Goal: Contribute content

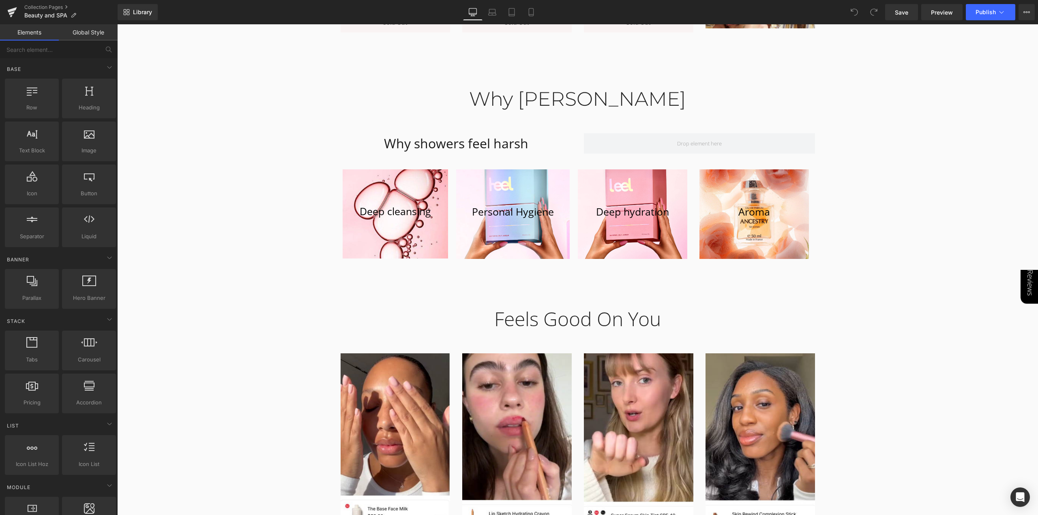
scroll to position [811, 0]
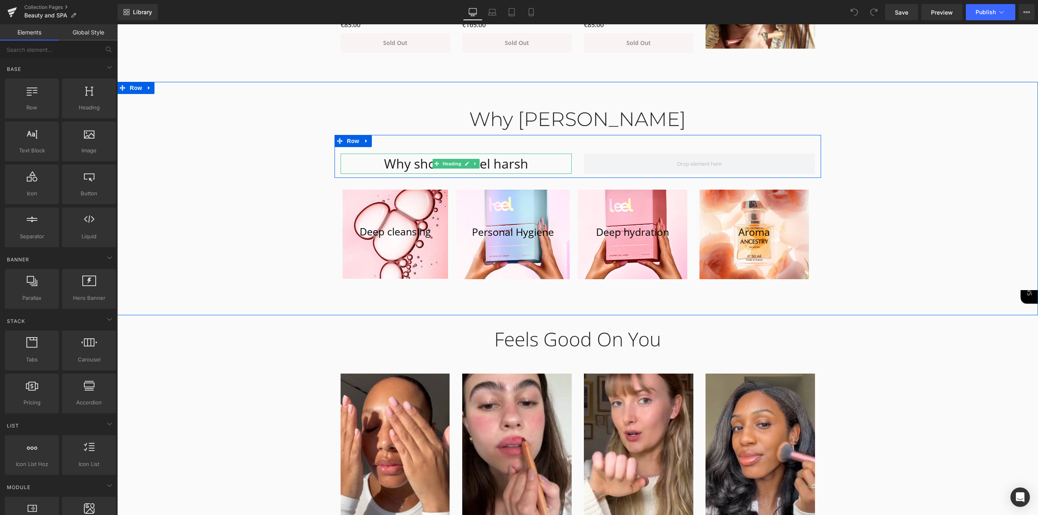
click at [548, 162] on h1 "Why showers feel harsh" at bounding box center [456, 164] width 231 height 20
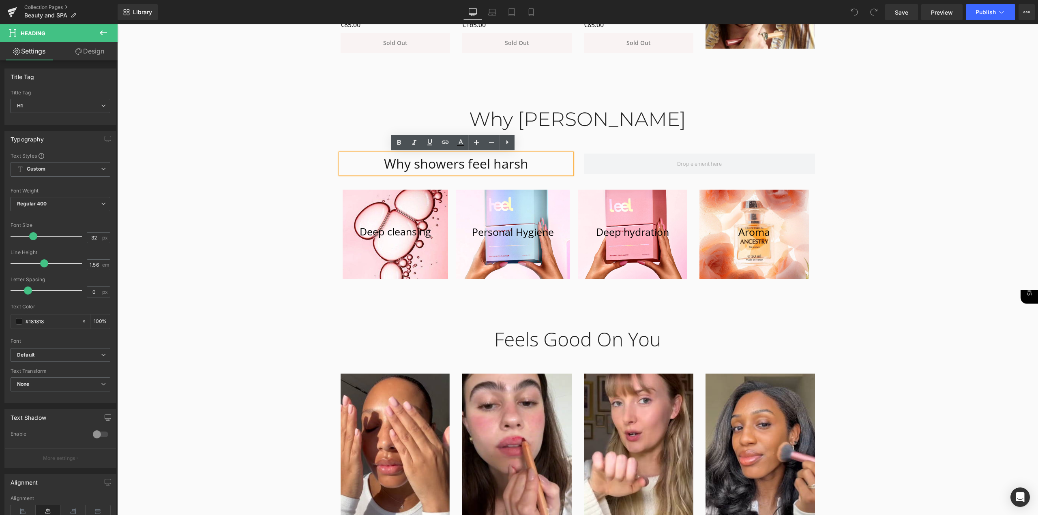
click at [872, 200] on div "Why [PERSON_NAME] Heading Row Why showers feel harsh Heading Row Deep cleansing…" at bounding box center [577, 191] width 921 height 191
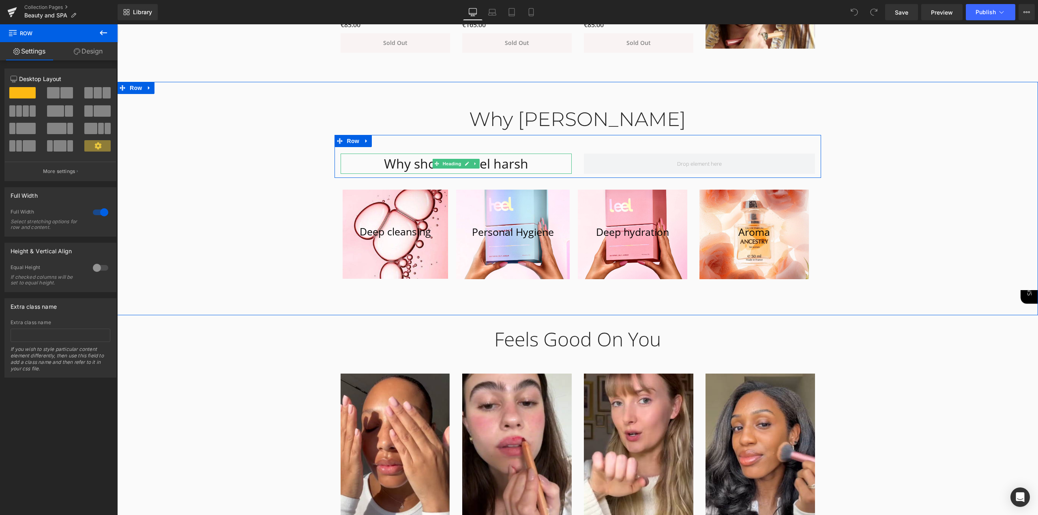
click at [501, 164] on h1 "Why showers feel harsh" at bounding box center [456, 164] width 231 height 20
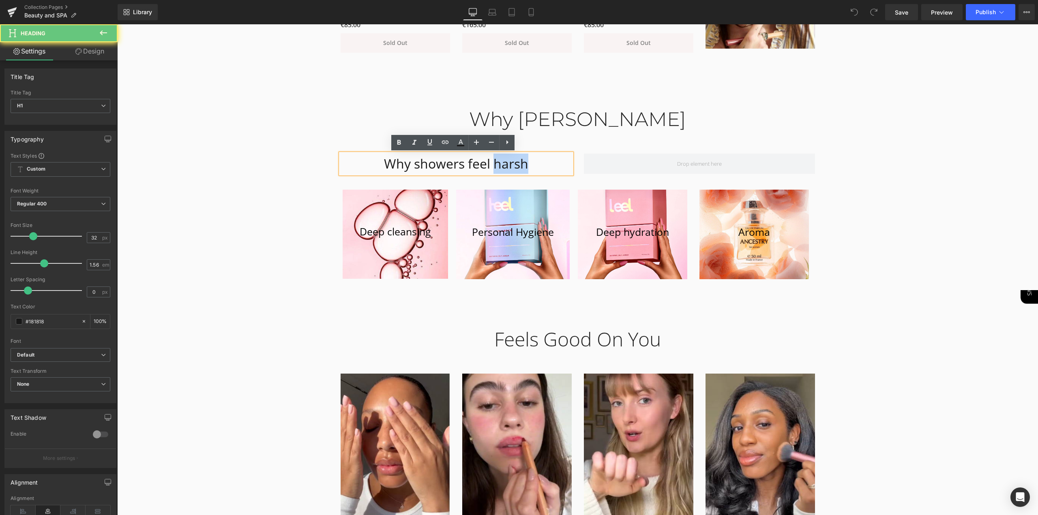
click at [501, 164] on h1 "Why showers feel harsh" at bounding box center [456, 164] width 231 height 20
paste div
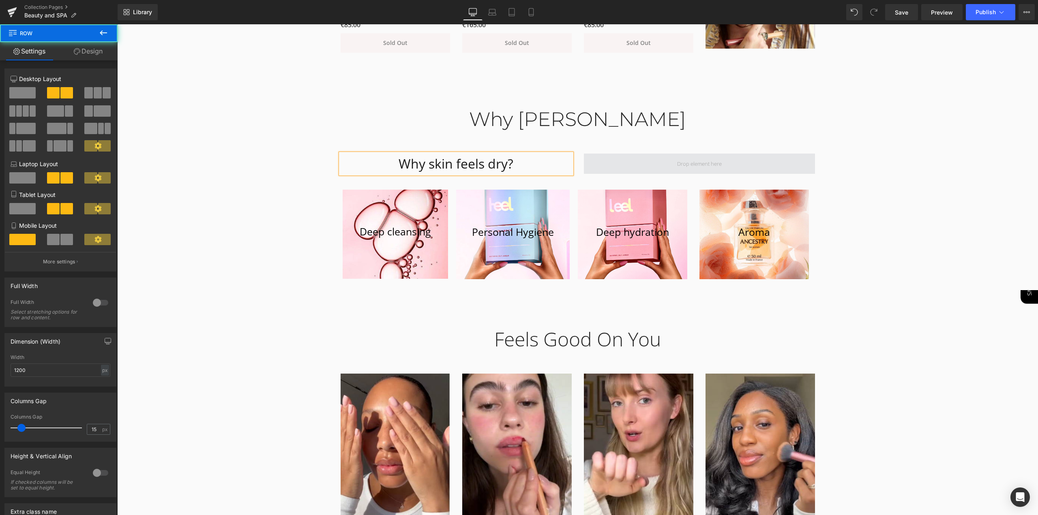
click at [662, 167] on span at bounding box center [699, 164] width 231 height 20
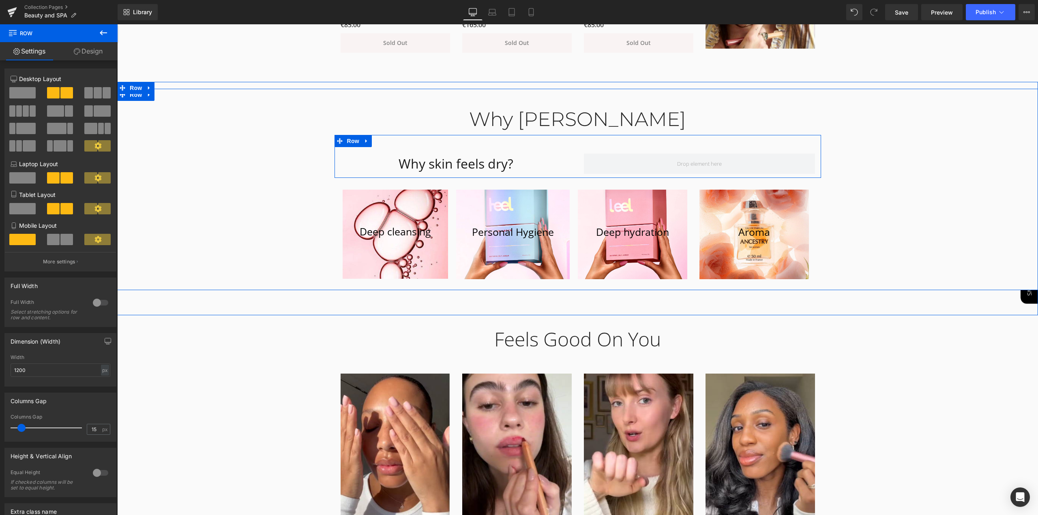
click at [525, 158] on h1 "Why skin feels dry?" at bounding box center [456, 164] width 231 height 20
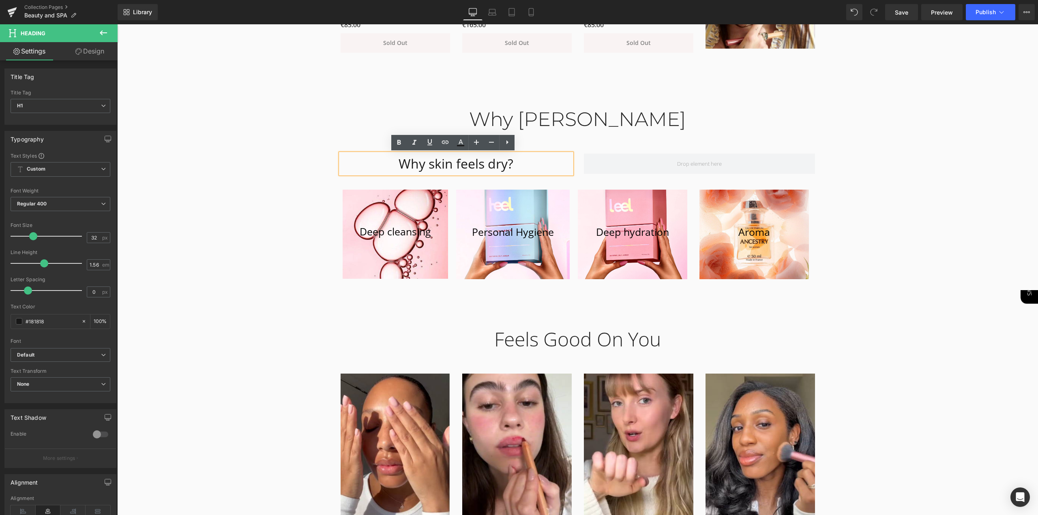
click at [809, 143] on div "Why skin feels dry? Heading Row" at bounding box center [578, 156] width 487 height 43
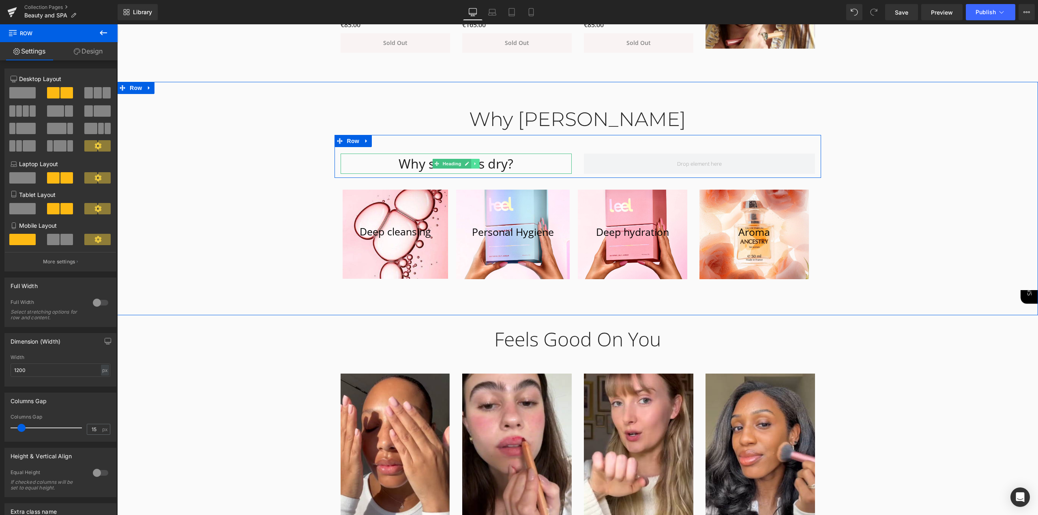
click at [473, 163] on icon at bounding box center [475, 163] width 4 height 5
click at [469, 164] on icon at bounding box center [471, 164] width 4 height 4
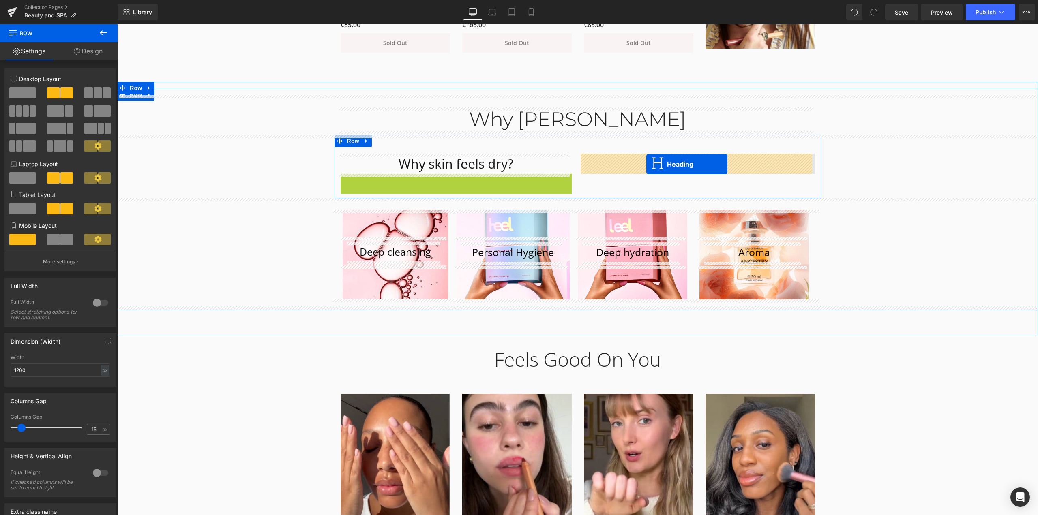
drag, startPoint x: 434, startPoint y: 183, endPoint x: 646, endPoint y: 164, distance: 213.3
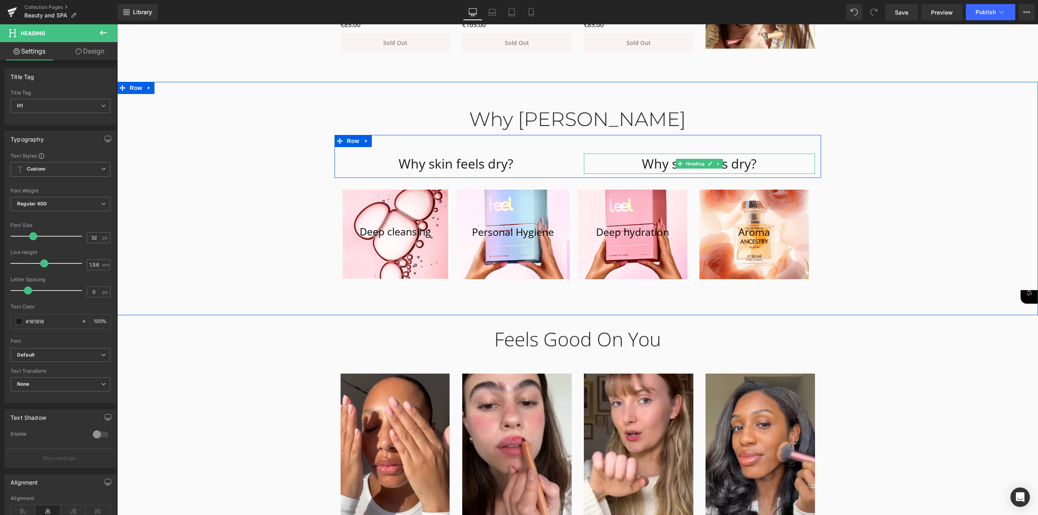
click at [737, 163] on h1 "Why skin feels dry?" at bounding box center [699, 164] width 231 height 20
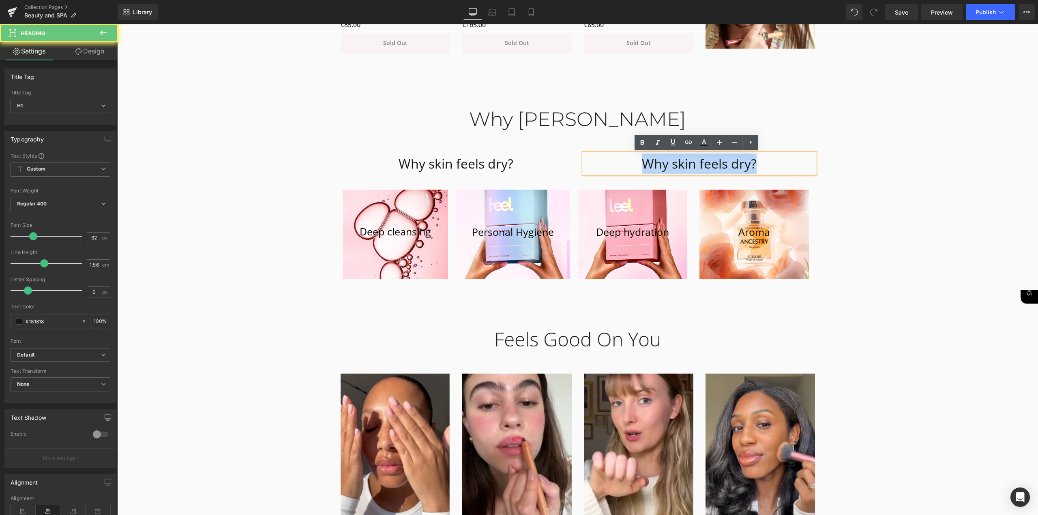
drag, startPoint x: 761, startPoint y: 165, endPoint x: 424, endPoint y: 165, distance: 337.0
click at [424, 165] on div "Why skin feels dry? Heading Why skin feels dry? Heading Row" at bounding box center [578, 156] width 487 height 43
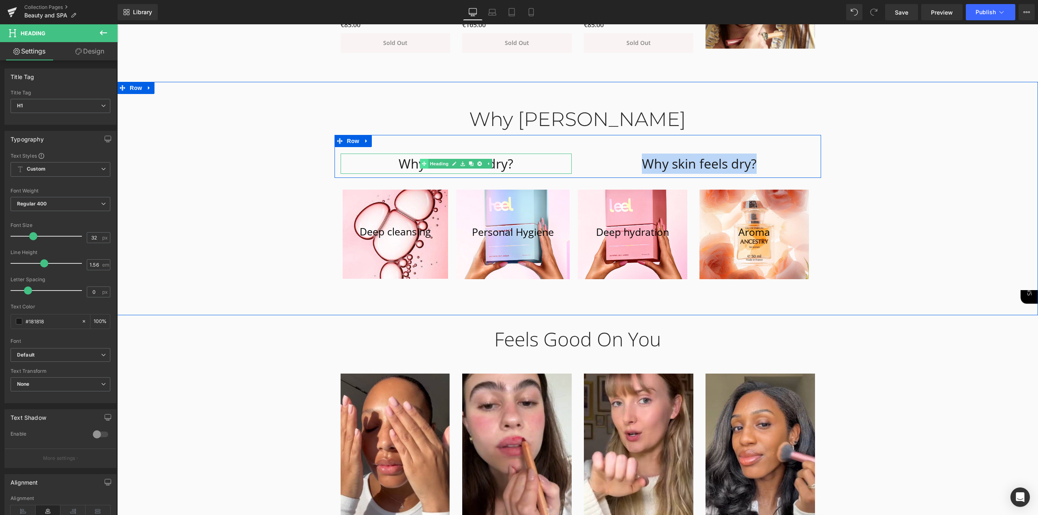
paste div
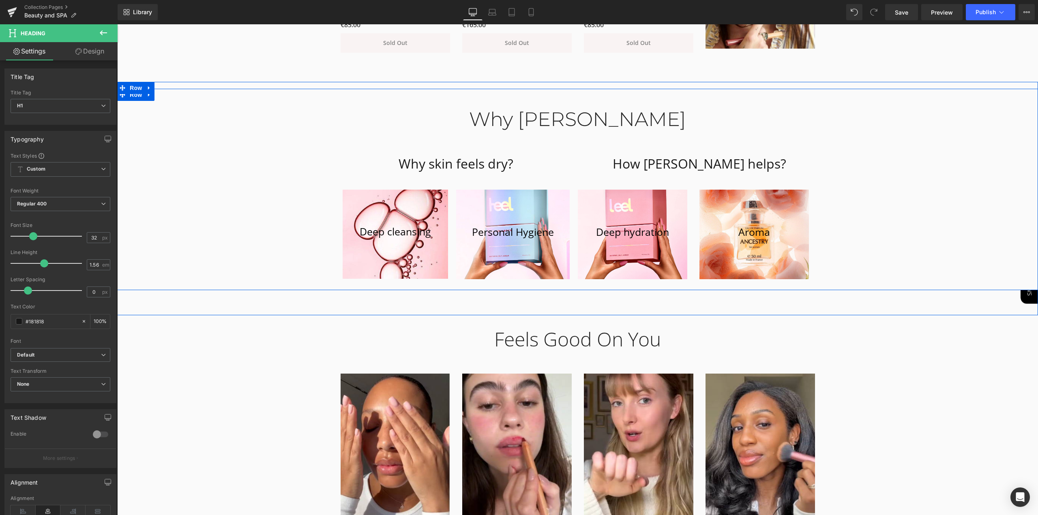
click at [846, 180] on div "Why Leela Heading Row Why skin feels dry? Heading How [PERSON_NAME] helps? Head…" at bounding box center [577, 191] width 921 height 191
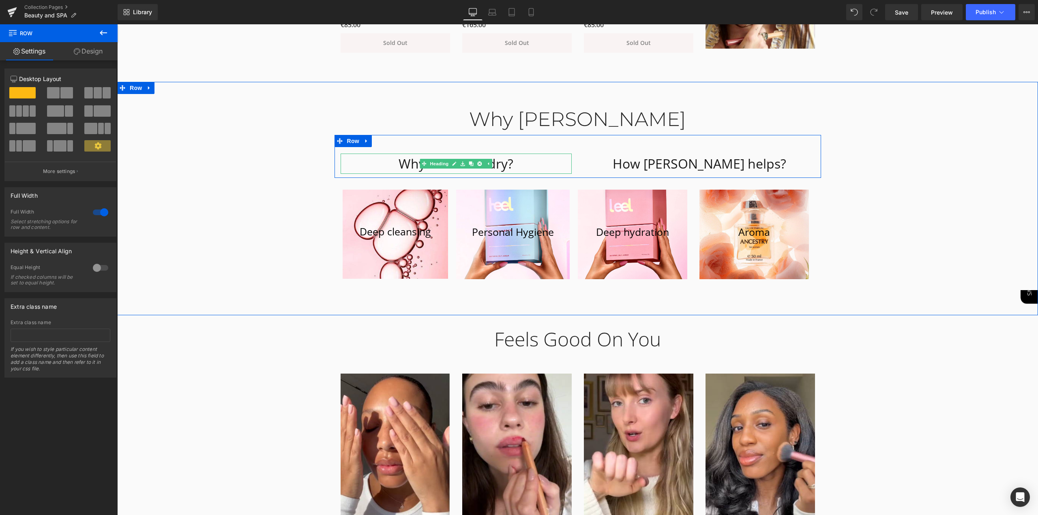
click at [522, 169] on h1 "Why skin feels dry?" at bounding box center [456, 164] width 231 height 20
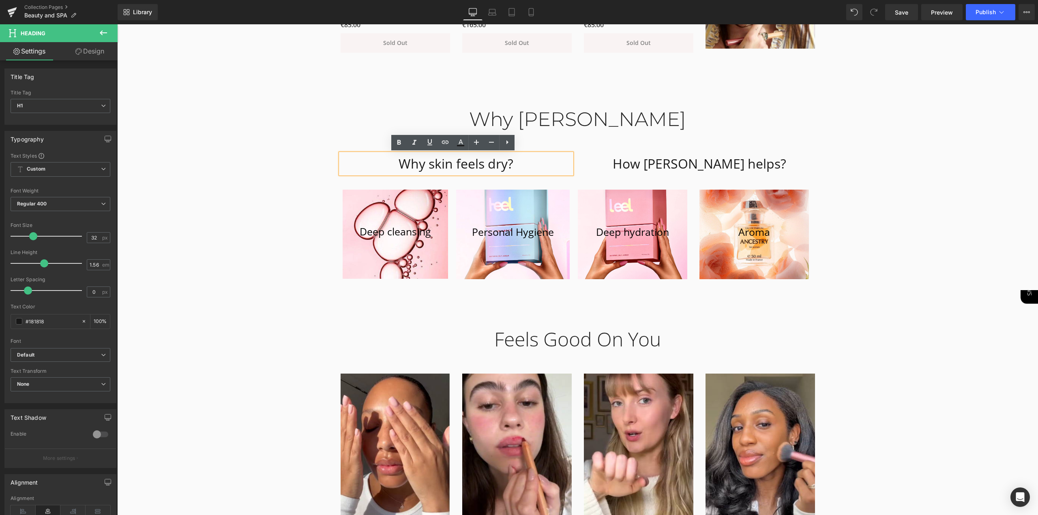
click at [505, 164] on h1 "Why skin feels dry?" at bounding box center [456, 164] width 231 height 20
click at [803, 180] on div "Deep cleansing [GEOGRAPHIC_DATA] Hero Banner Personal Hygiene Button Row Hero B…" at bounding box center [578, 232] width 487 height 108
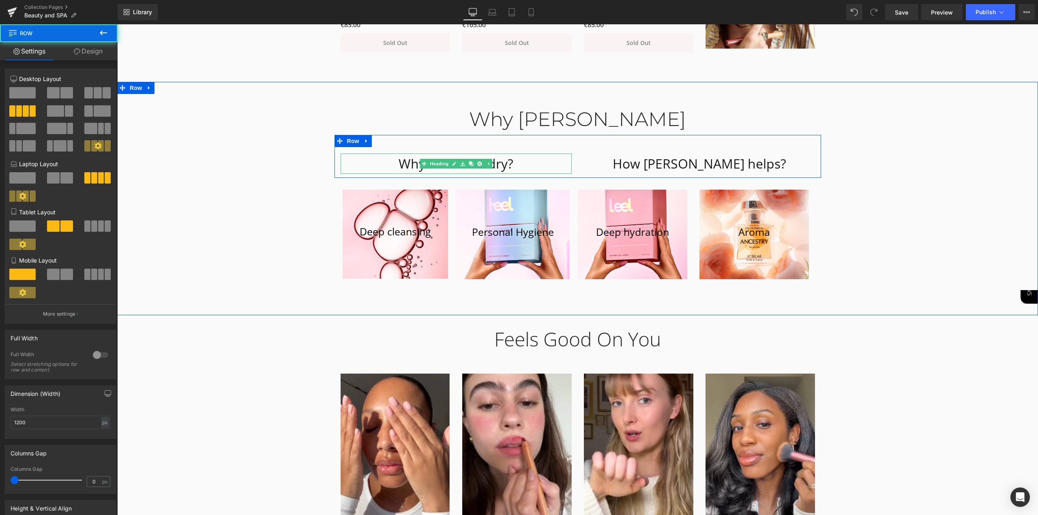
click at [524, 165] on h1 "Why skin feels dry?" at bounding box center [456, 164] width 231 height 20
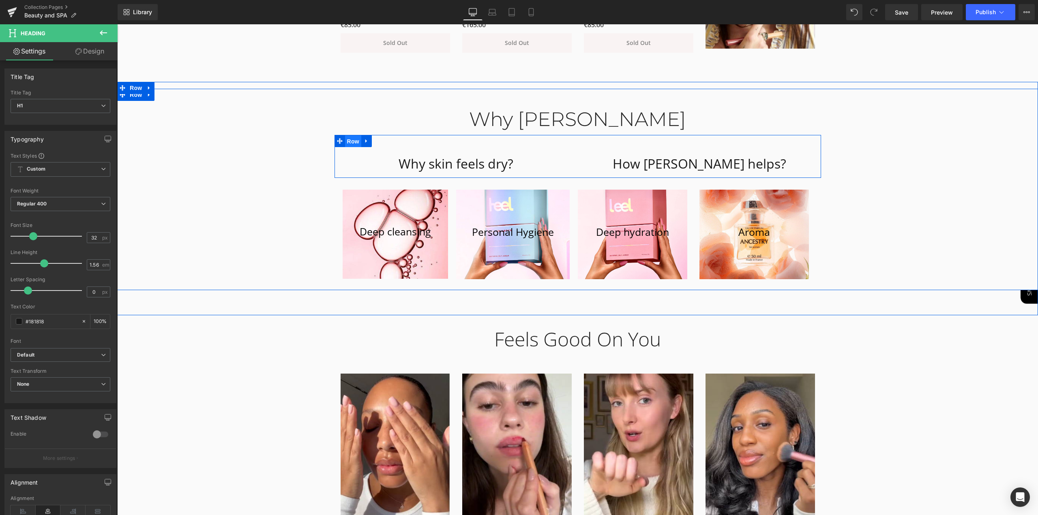
click at [347, 138] on span "Row" at bounding box center [353, 141] width 16 height 12
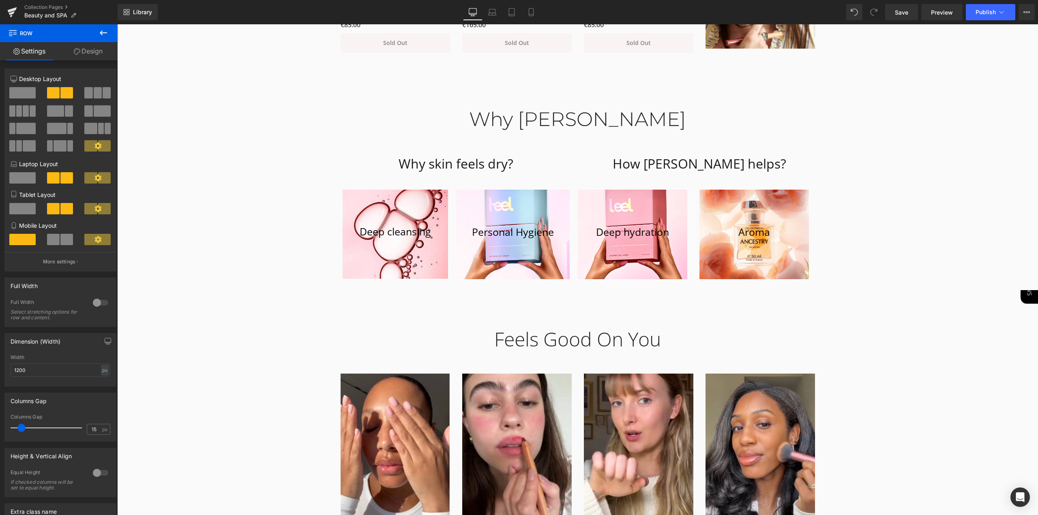
click at [105, 34] on icon at bounding box center [104, 33] width 10 height 10
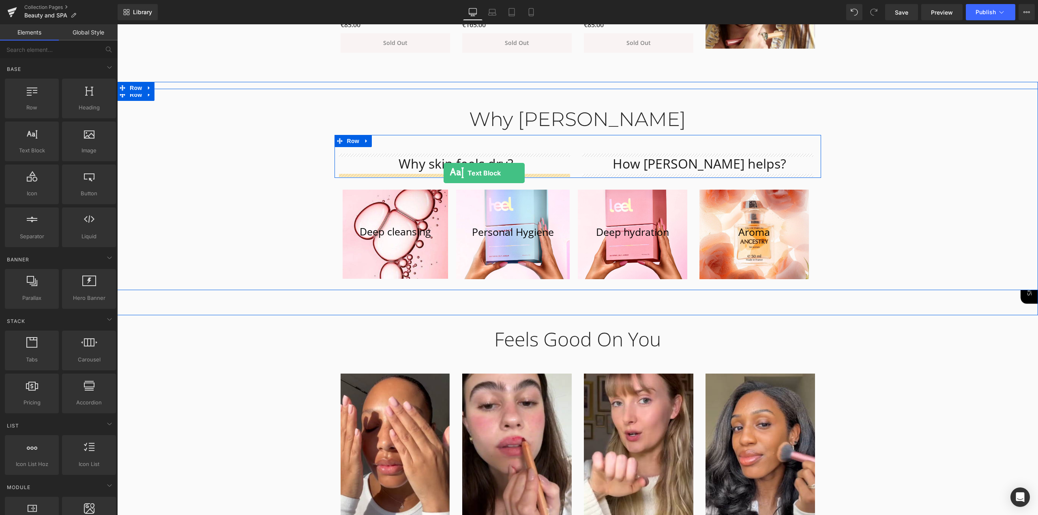
drag, startPoint x: 149, startPoint y: 164, endPoint x: 444, endPoint y: 173, distance: 295.0
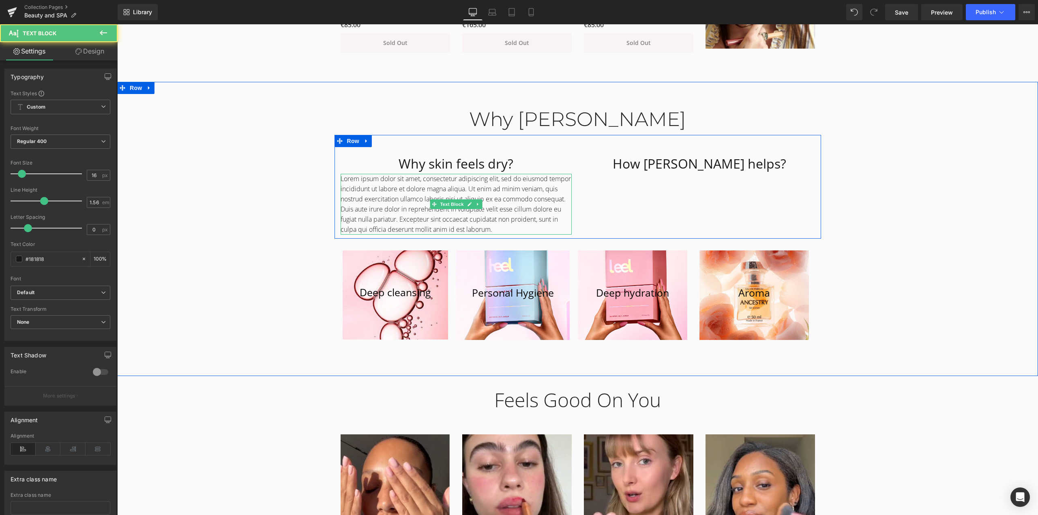
click at [513, 226] on p "Lorem ipsum dolor sit amet, consectetur adipiscing elit, sed do eiusmod tempor …" at bounding box center [456, 204] width 231 height 61
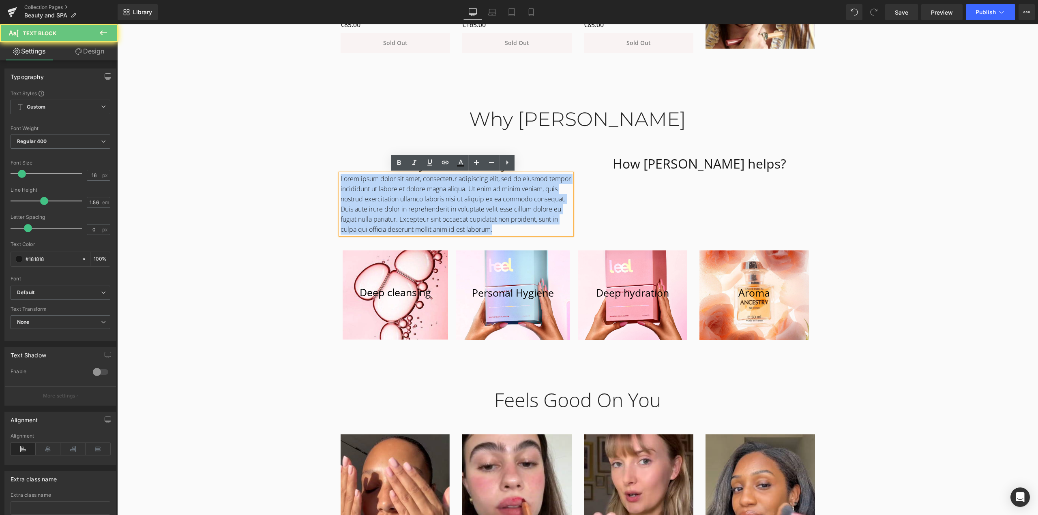
drag, startPoint x: 501, startPoint y: 223, endPoint x: 280, endPoint y: 155, distance: 231.3
click at [280, 155] on div "Why Leela Heading Row Why skin feels dry? Heading Lorem ipsum dolor sit amet, c…" at bounding box center [577, 221] width 921 height 251
paste div
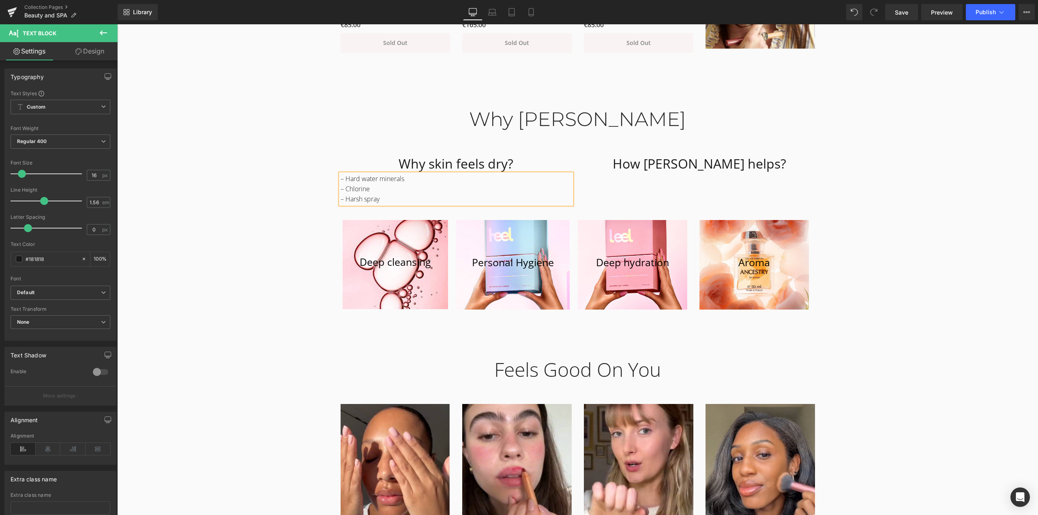
click at [911, 195] on div "Why Leela Heading Row Why skin feels dry? Heading – Hard water minerals  – Chl…" at bounding box center [577, 206] width 921 height 221
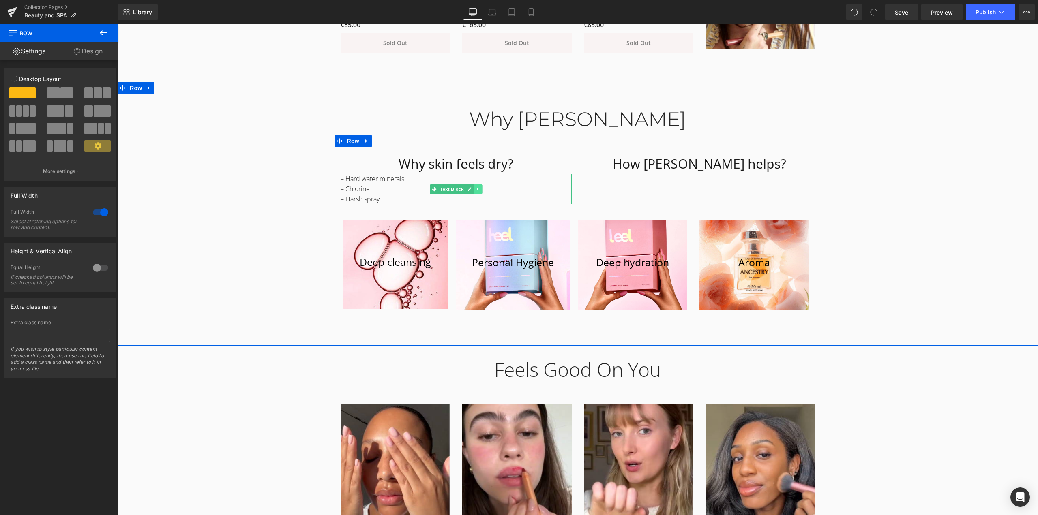
click at [478, 193] on link at bounding box center [478, 190] width 9 height 10
click at [470, 192] on link at bounding box center [474, 190] width 9 height 10
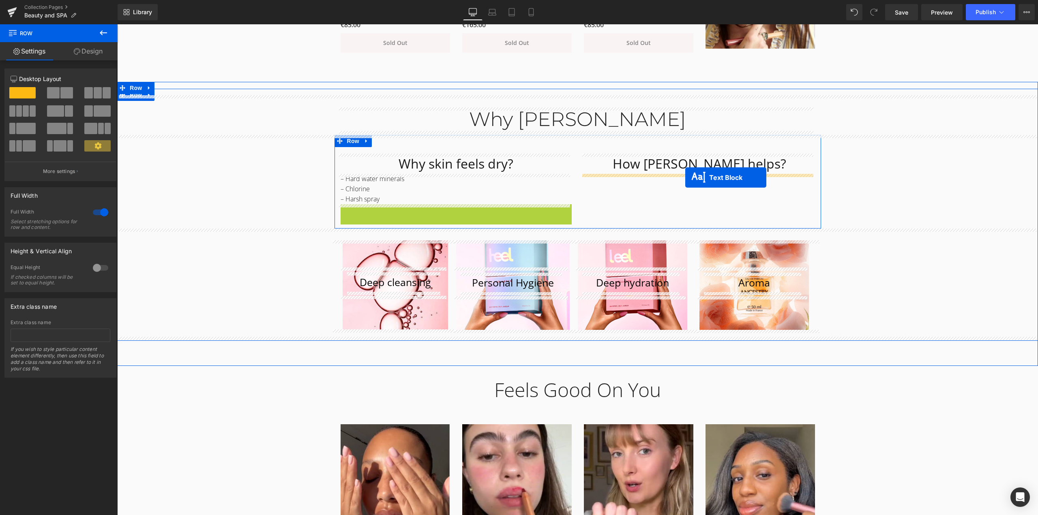
drag, startPoint x: 432, startPoint y: 220, endPoint x: 685, endPoint y: 178, distance: 256.6
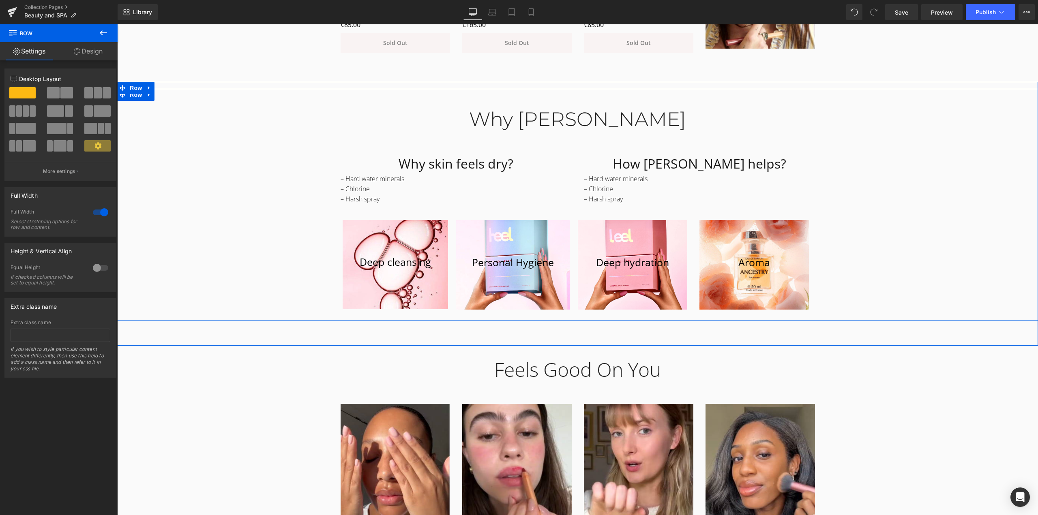
click at [885, 179] on div "Why Leela Heading Row Why skin feels dry? Heading – Hard water minerals  – Chl…" at bounding box center [577, 206] width 921 height 221
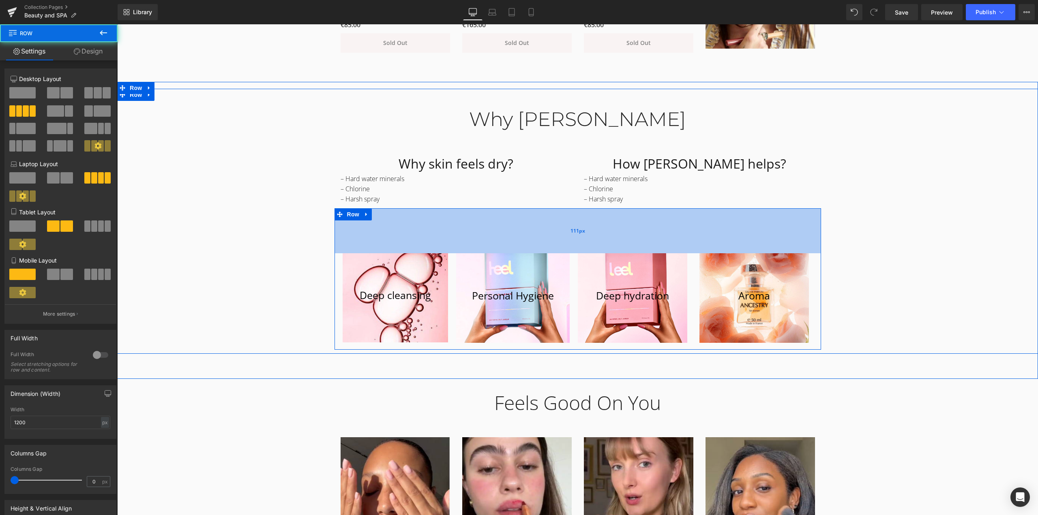
drag, startPoint x: 392, startPoint y: 217, endPoint x: 390, endPoint y: 250, distance: 33.3
click at [390, 250] on div "111px" at bounding box center [578, 230] width 487 height 45
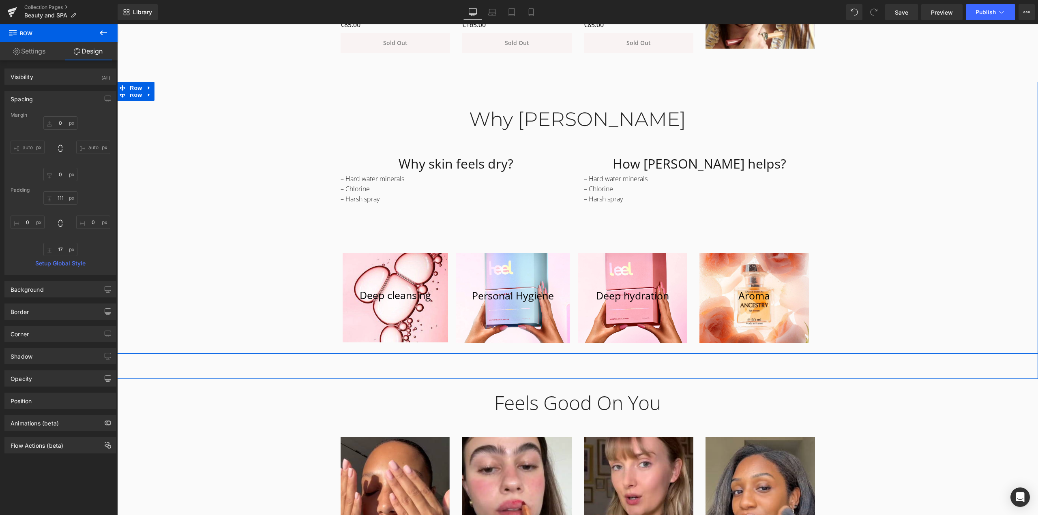
click at [874, 202] on div "Why Leela Heading Row Why skin feels dry? Heading – Hard water minerals  – Chl…" at bounding box center [577, 223] width 921 height 254
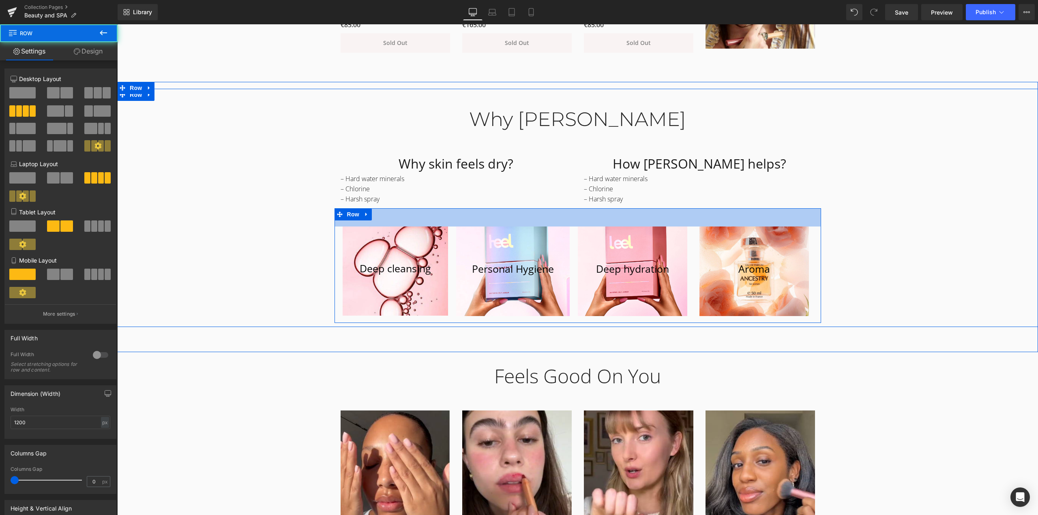
drag, startPoint x: 389, startPoint y: 212, endPoint x: 359, endPoint y: 205, distance: 30.0
click at [391, 205] on div "Why Leela Heading Row Why skin feels dry? Heading – Hard water minerals  – Chl…" at bounding box center [577, 210] width 921 height 228
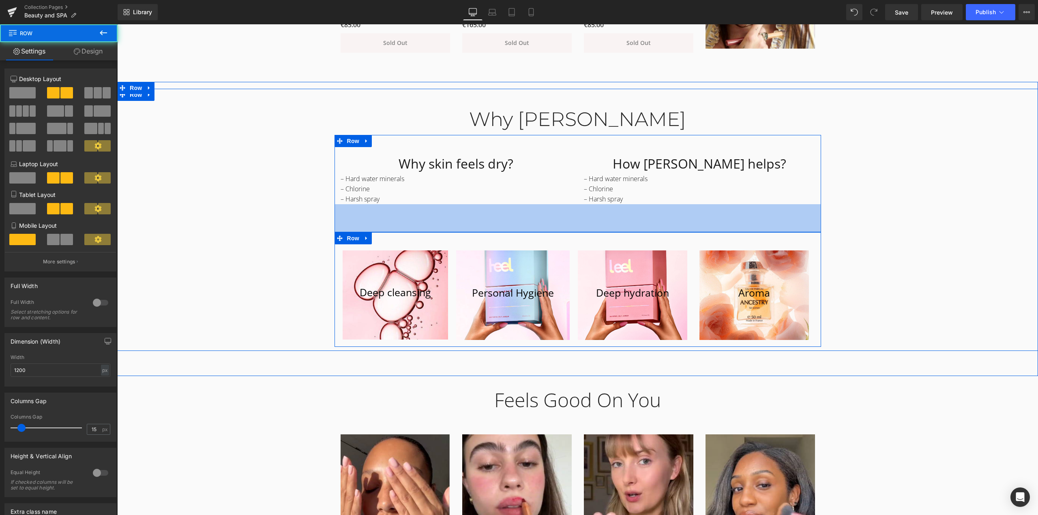
drag, startPoint x: 335, startPoint y: 205, endPoint x: 515, endPoint y: 202, distance: 180.5
click at [338, 230] on div "69px" at bounding box center [578, 218] width 487 height 28
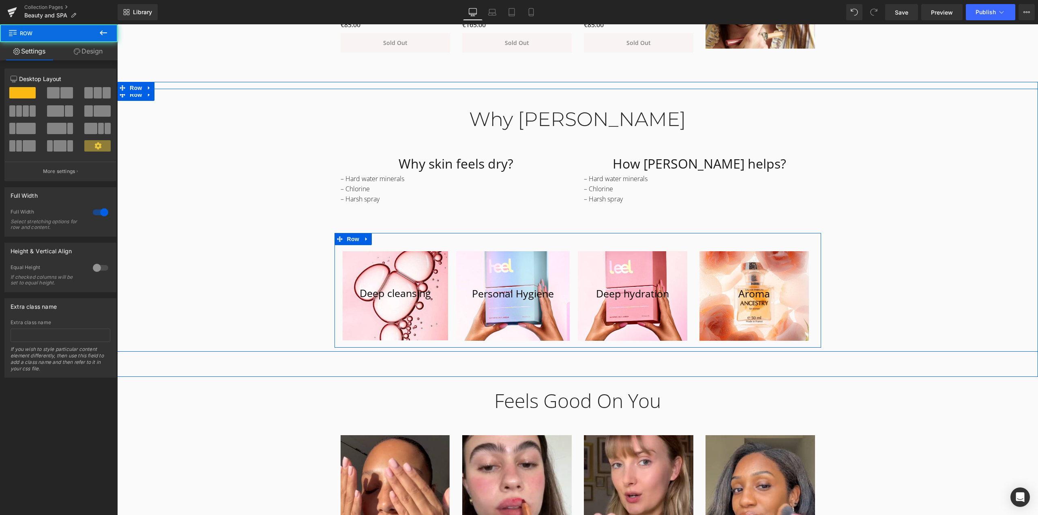
click at [862, 193] on div "Why Leela Heading Row Why skin feels dry? Heading – Hard water minerals  – Chl…" at bounding box center [577, 222] width 921 height 252
click at [855, 191] on div "Why Leela Heading Row Why skin feels dry? Heading – Hard water minerals  – Chl…" at bounding box center [577, 222] width 921 height 252
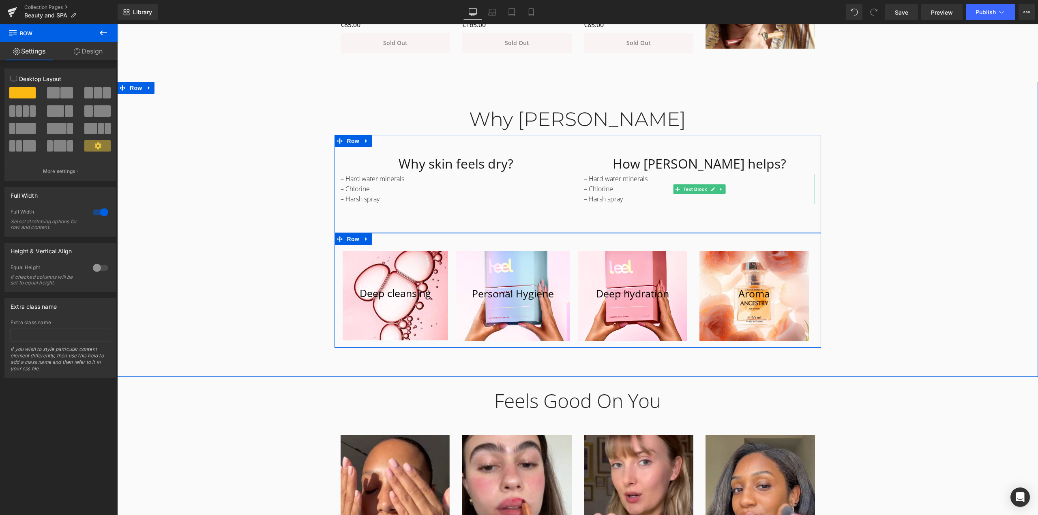
click at [613, 194] on p "– Harsh spray" at bounding box center [699, 199] width 231 height 10
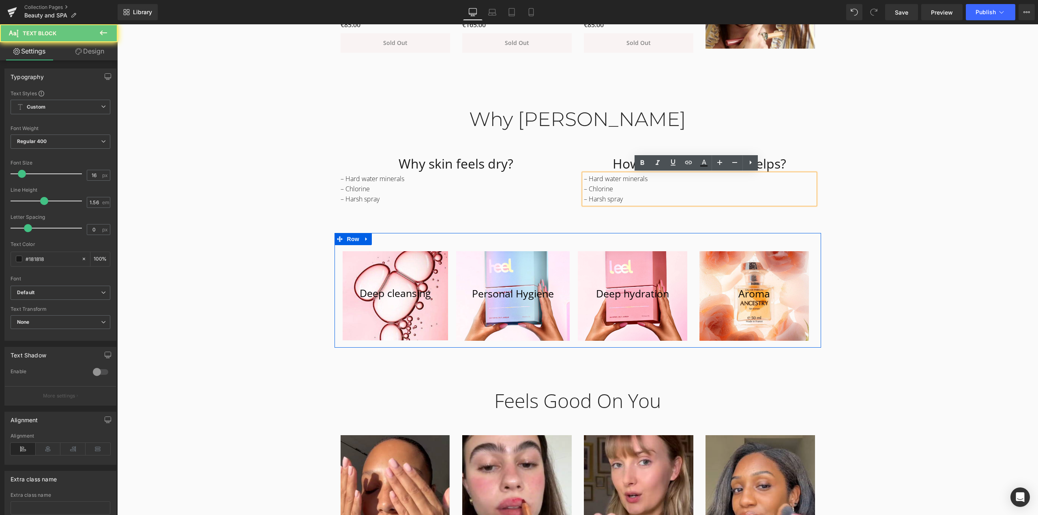
drag, startPoint x: 625, startPoint y: 201, endPoint x: 555, endPoint y: 157, distance: 82.7
click at [555, 157] on div "Why skin feels dry? Heading – Hard water minerals  – Chlorine  – Harsh spray …" at bounding box center [578, 184] width 487 height 98
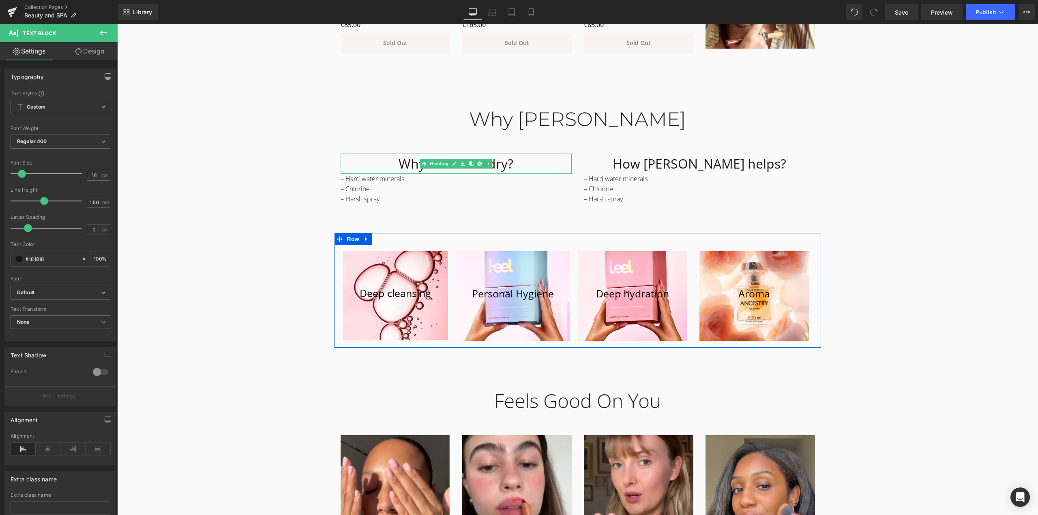
paste div
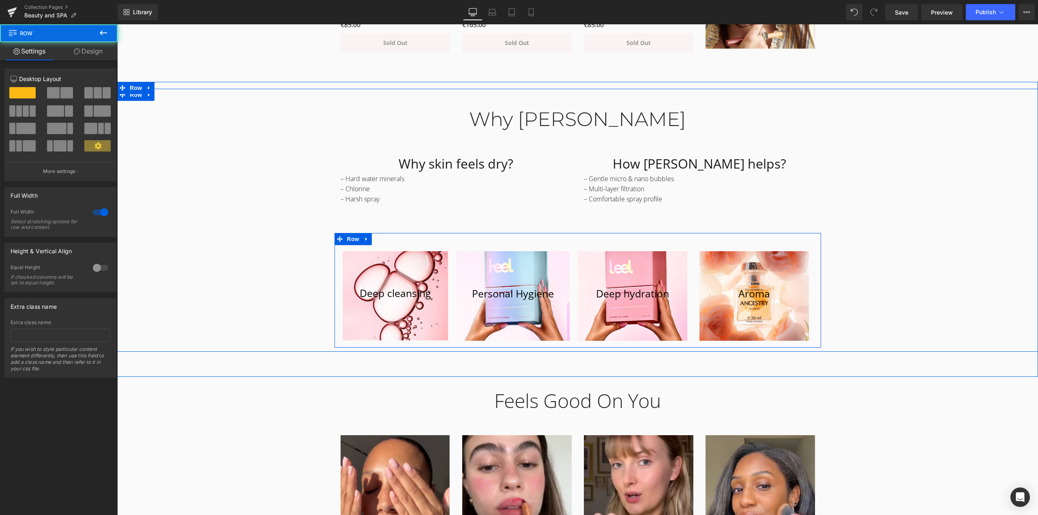
click at [860, 184] on div "Why Leela Heading Row Why skin feels dry? Heading – Hard water minerals  – Chl…" at bounding box center [577, 222] width 921 height 252
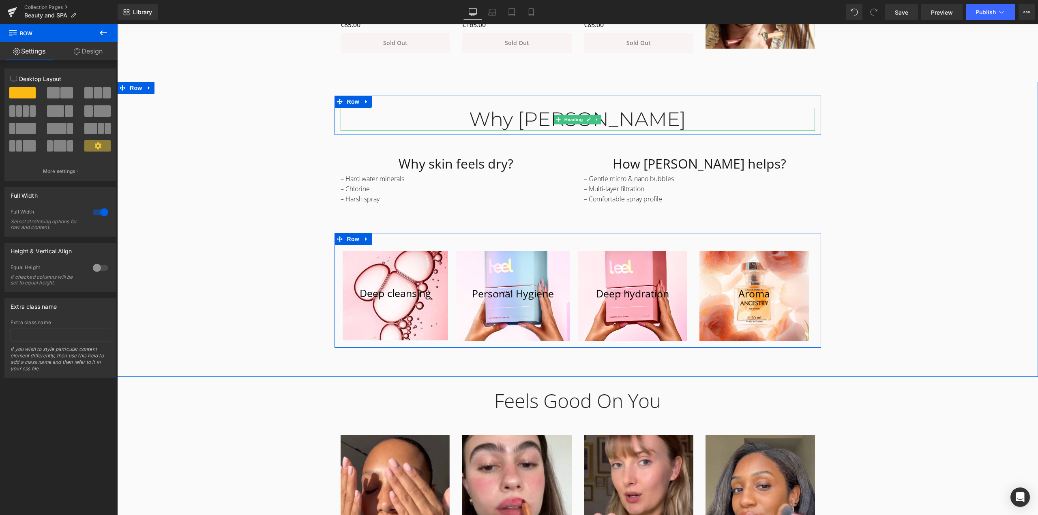
click at [626, 118] on div "Why [PERSON_NAME]" at bounding box center [578, 120] width 475 height 24
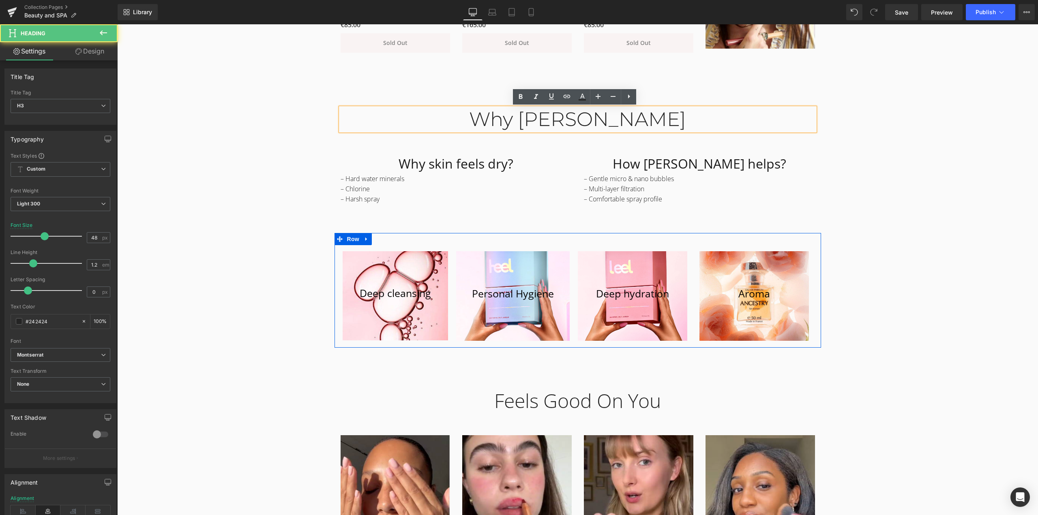
click at [613, 121] on div "Why [PERSON_NAME]" at bounding box center [578, 120] width 475 height 24
drag, startPoint x: 598, startPoint y: 118, endPoint x: 267, endPoint y: 119, distance: 330.6
click at [270, 119] on div "Why Leela Heading Row Why skin feels dry? Heading – Hard water minerals  – Chl…" at bounding box center [577, 222] width 921 height 252
paste div
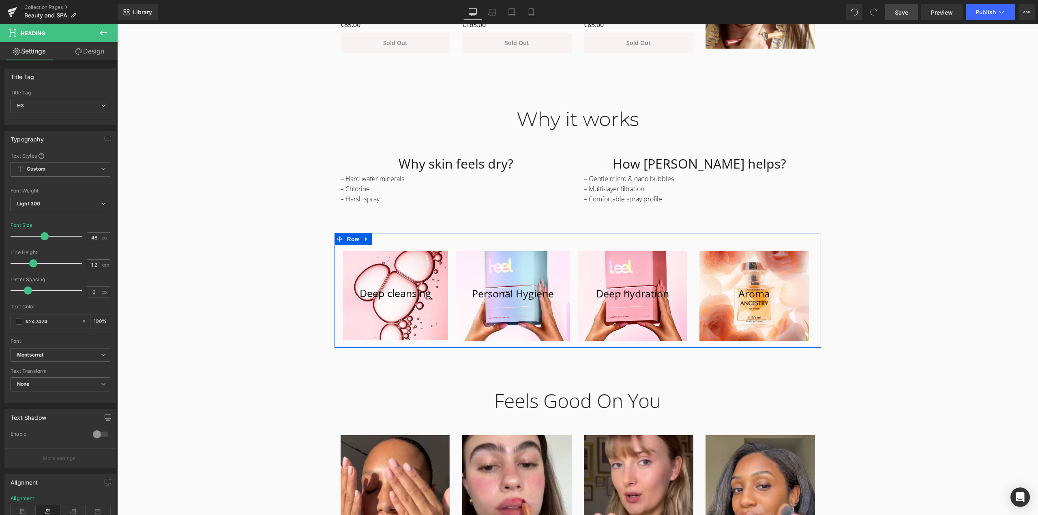
drag, startPoint x: 902, startPoint y: 13, endPoint x: 625, endPoint y: 146, distance: 307.5
click at [902, 13] on span "Save" at bounding box center [901, 12] width 13 height 9
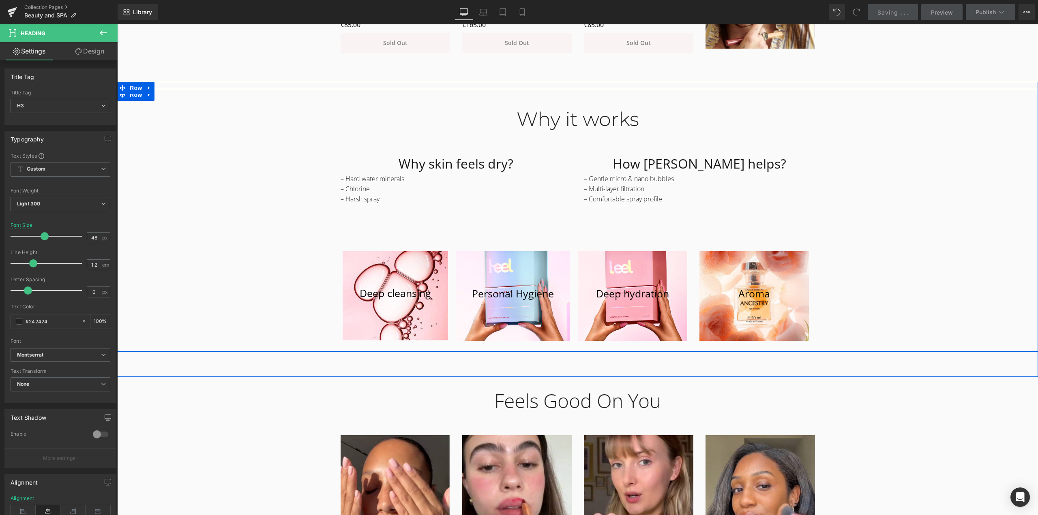
click at [879, 260] on div "Why it works Heading Row Why skin feels dry? Heading – Hard water minerals  – …" at bounding box center [577, 222] width 921 height 252
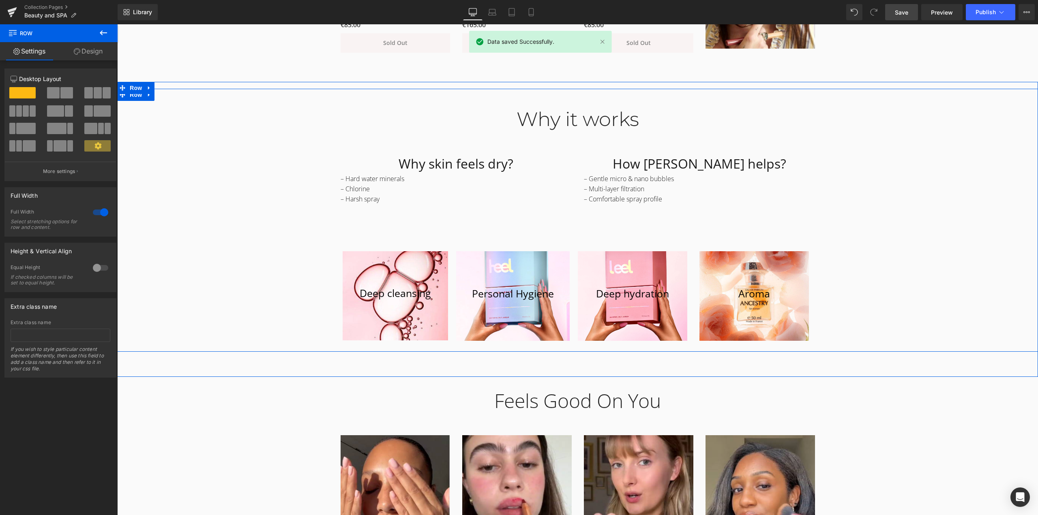
click at [916, 179] on div "Why it works Heading Row Why skin feels dry? Heading – Hard water minerals  – …" at bounding box center [577, 222] width 921 height 252
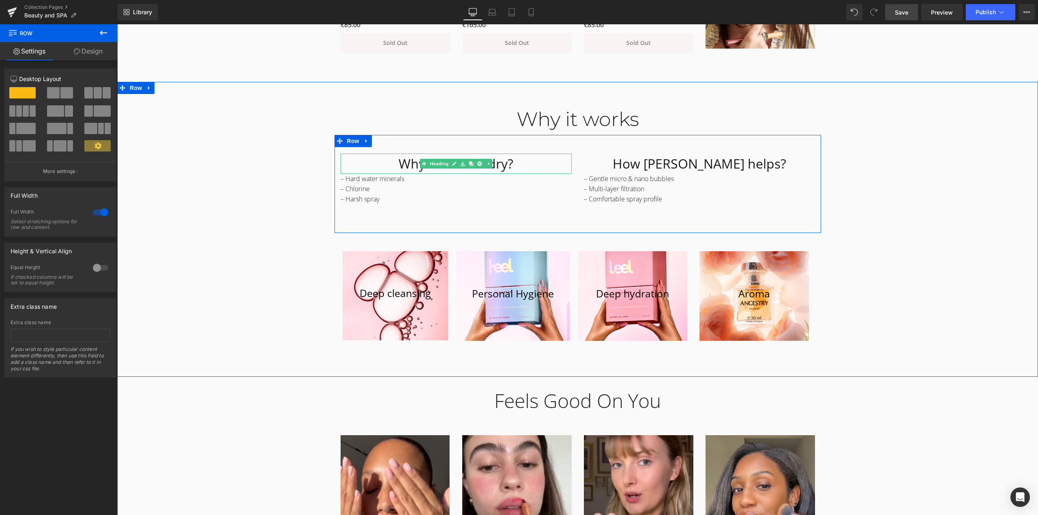
click at [534, 163] on h1 "Why skin feels dry?" at bounding box center [456, 164] width 231 height 20
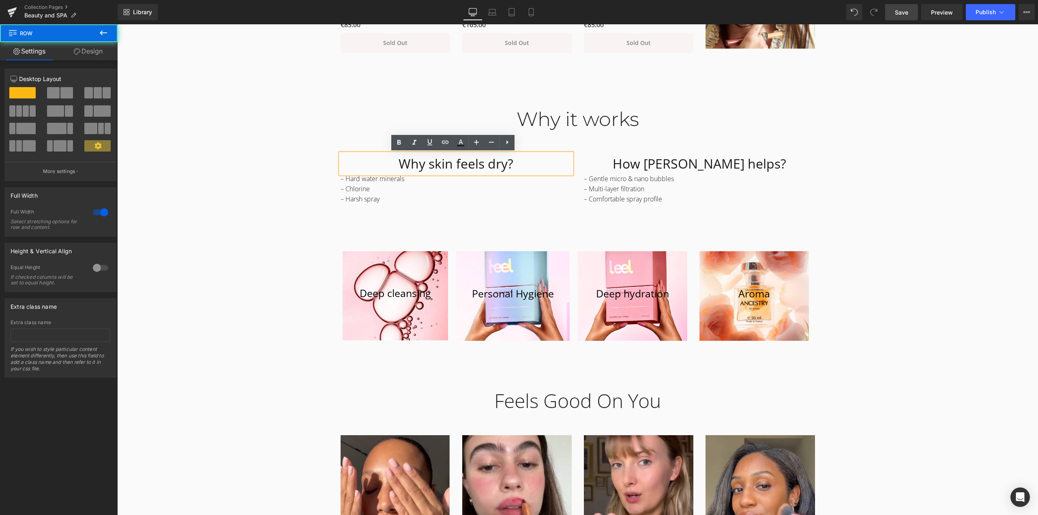
click at [882, 192] on div "Why it works Heading Row Why skin feels dry? Heading – Hard water minerals  – …" at bounding box center [577, 222] width 921 height 252
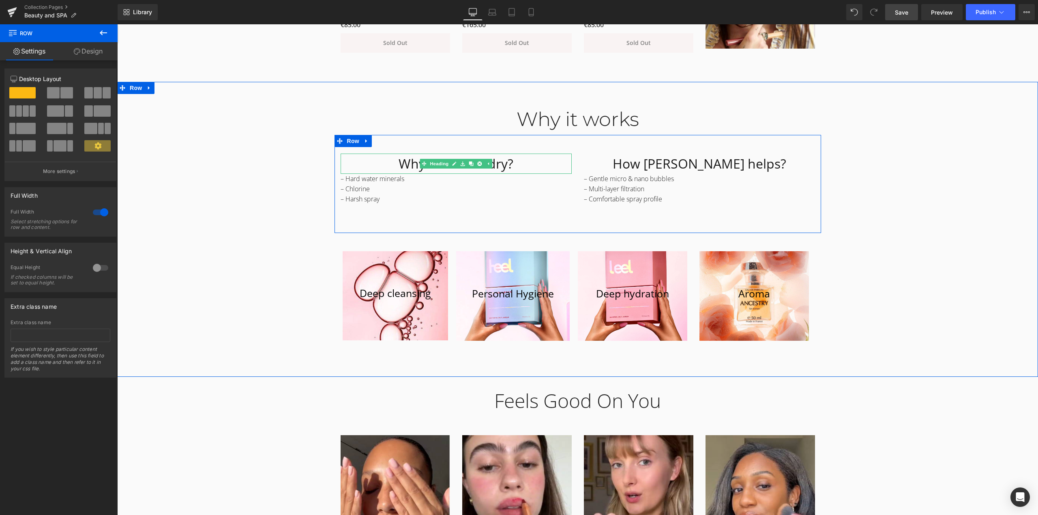
click at [513, 163] on h1 "Why skin feels dry?" at bounding box center [456, 164] width 231 height 20
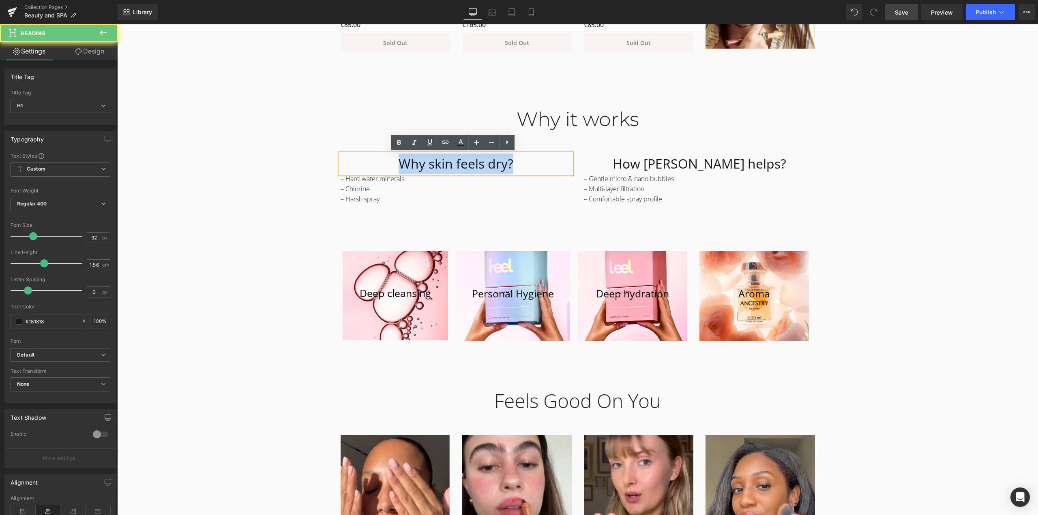
drag, startPoint x: 525, startPoint y: 167, endPoint x: 40, endPoint y: 164, distance: 485.1
click at [896, 194] on div "Why it works Heading Row Why skin feels dry? Heading – Hard water minerals  – …" at bounding box center [577, 222] width 921 height 252
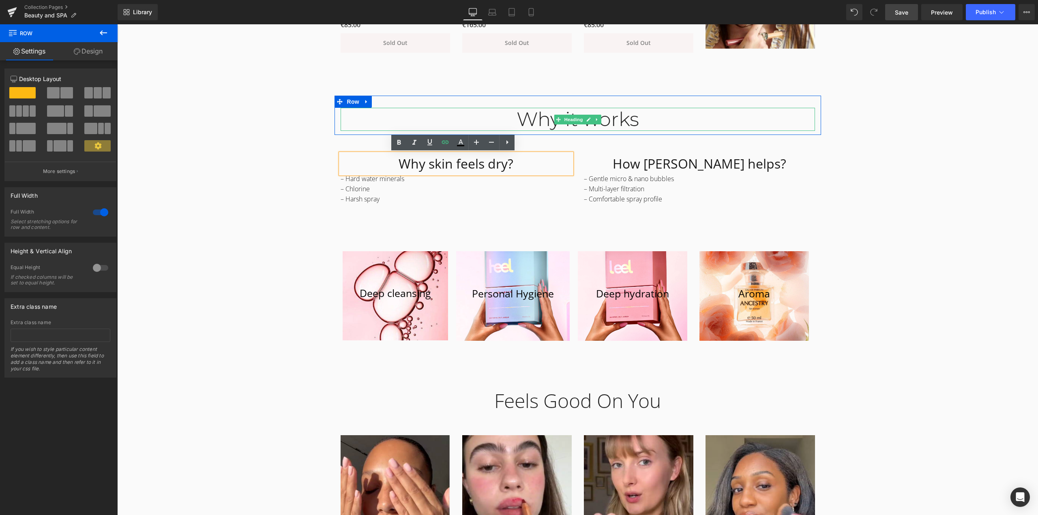
click at [742, 127] on div "Why it works" at bounding box center [578, 120] width 475 height 24
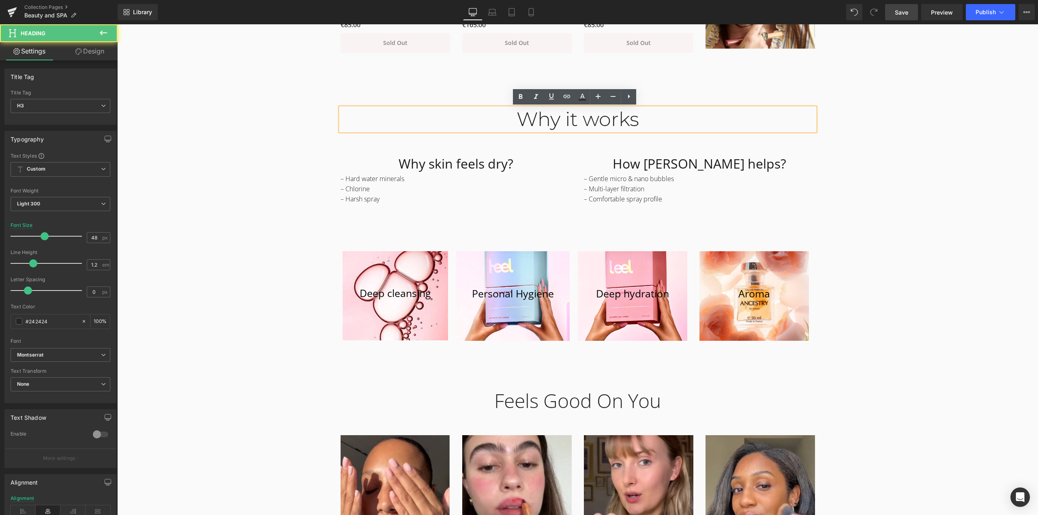
click at [790, 178] on p "– Gentle micro & nano bubbles" at bounding box center [699, 179] width 231 height 10
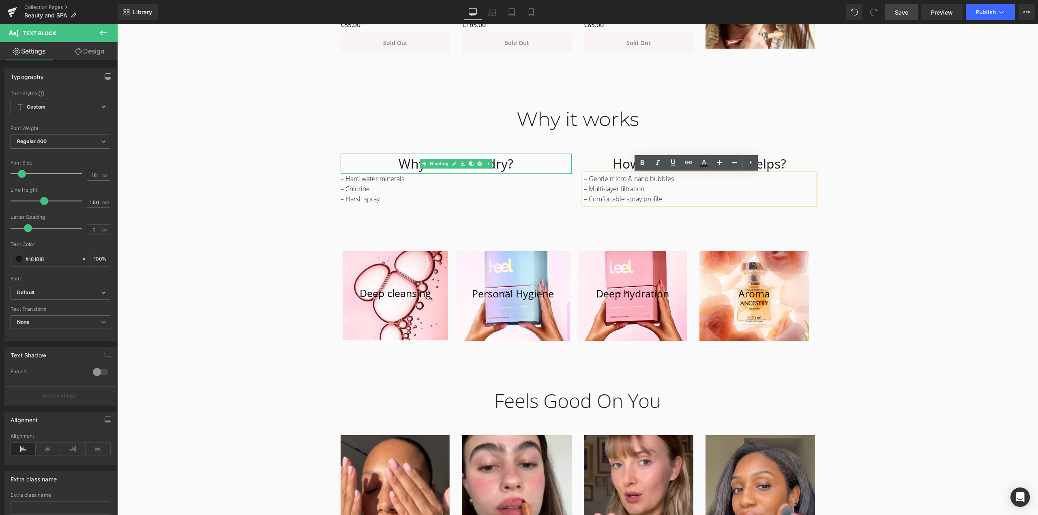
click at [511, 165] on h1 "Why skin feels dry?" at bounding box center [456, 164] width 231 height 20
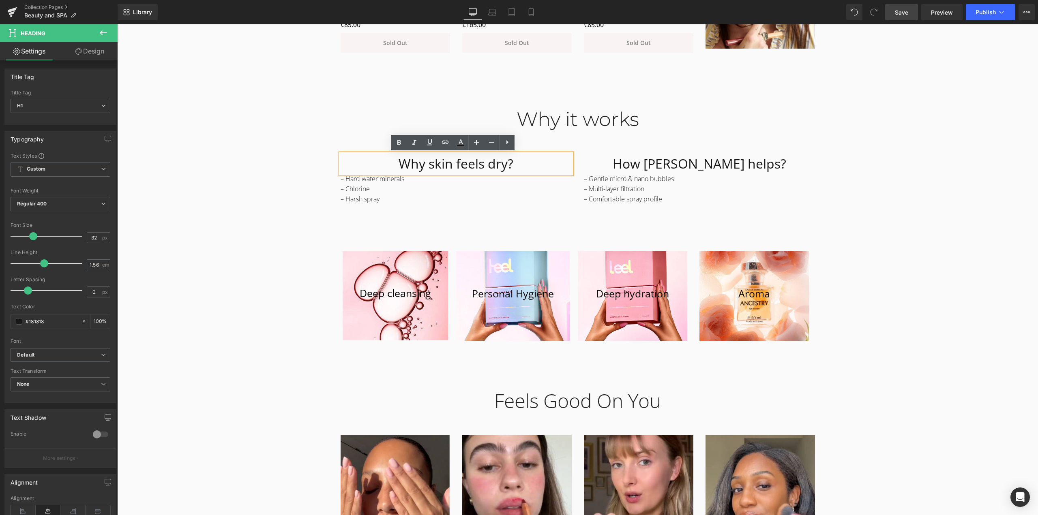
click at [909, 13] on span "Save" at bounding box center [901, 12] width 13 height 9
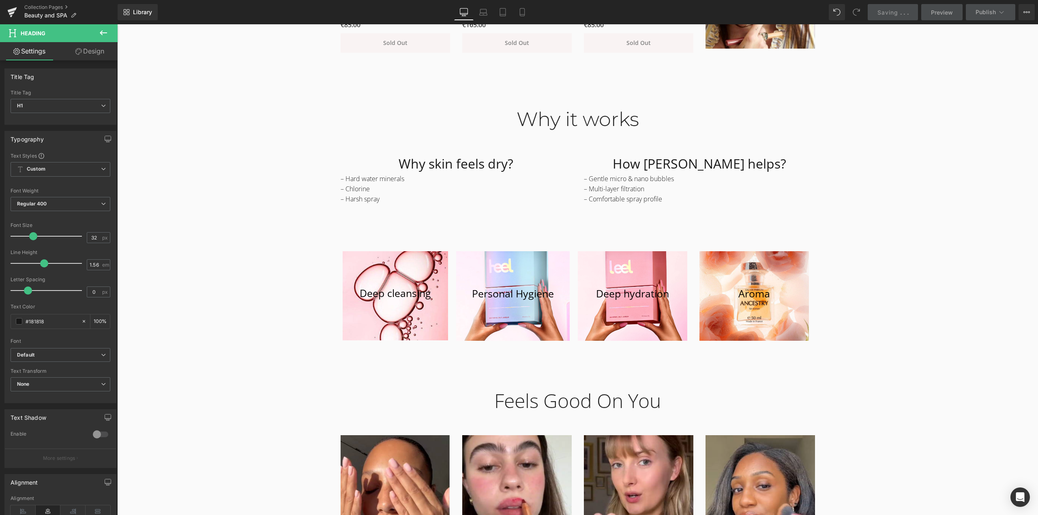
click at [879, 219] on div "Why it works Heading Row Why skin feels dry? Heading – Hard water minerals  – …" at bounding box center [577, 222] width 921 height 252
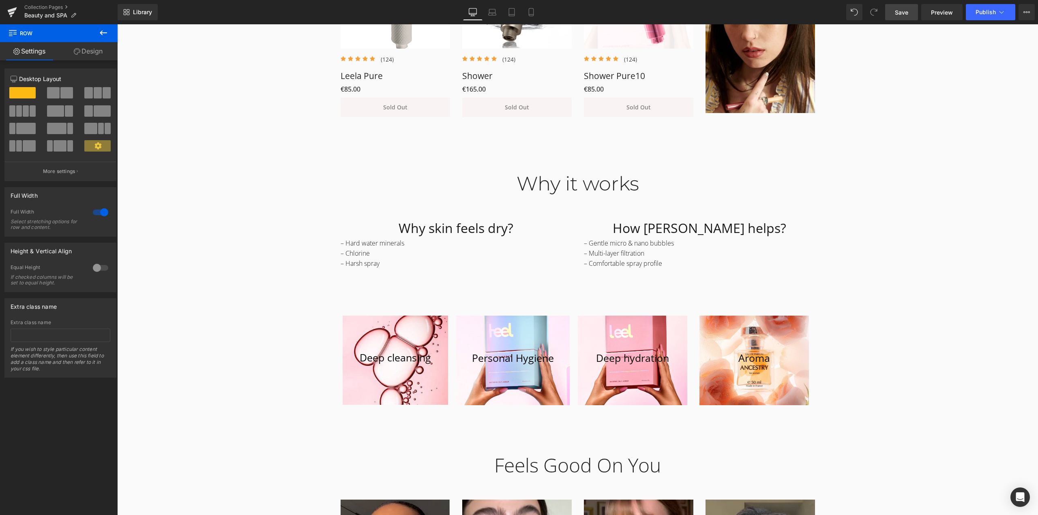
scroll to position [730, 0]
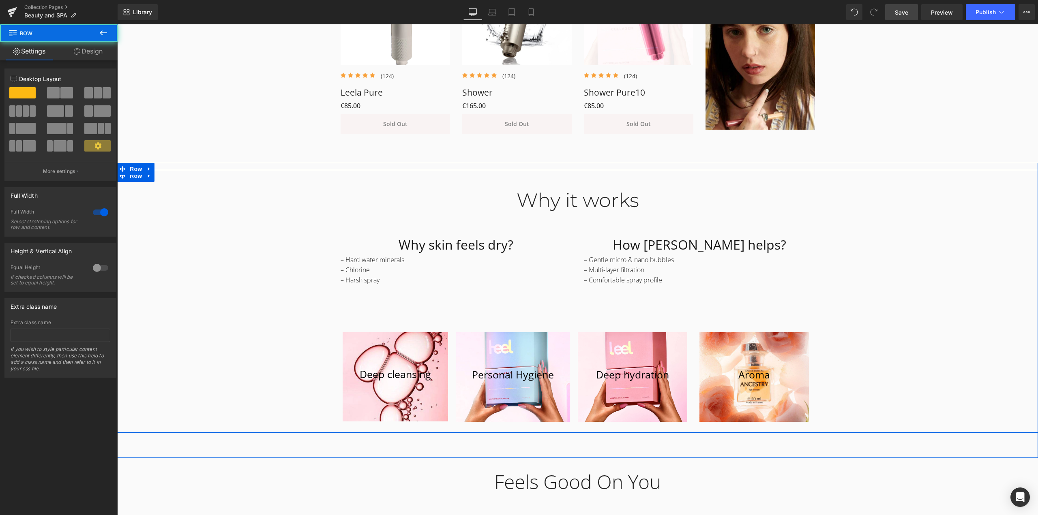
click at [870, 249] on div "Why it works Heading Row Why skin feels dry? Heading – Hard water minerals  – …" at bounding box center [577, 303] width 921 height 252
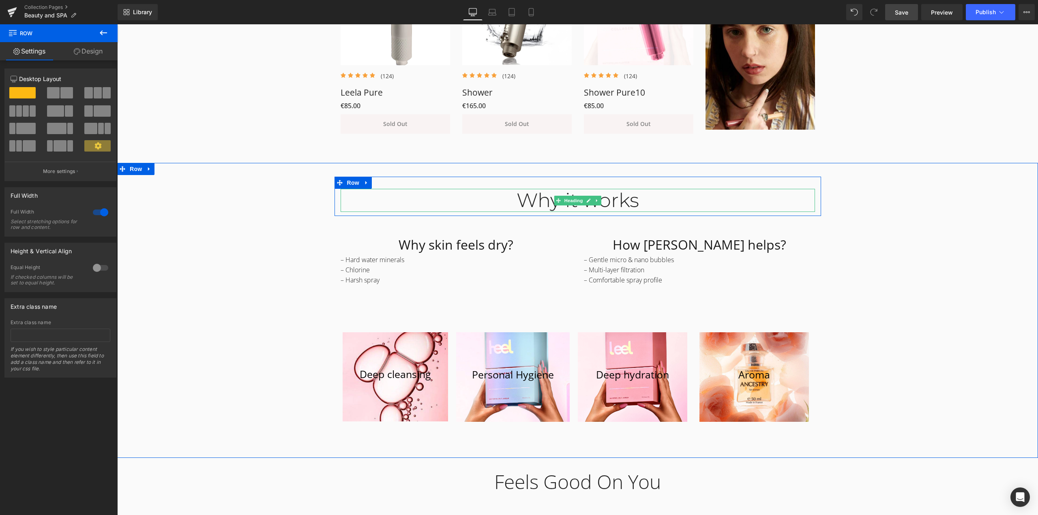
click at [610, 201] on div "Why it works" at bounding box center [578, 201] width 475 height 24
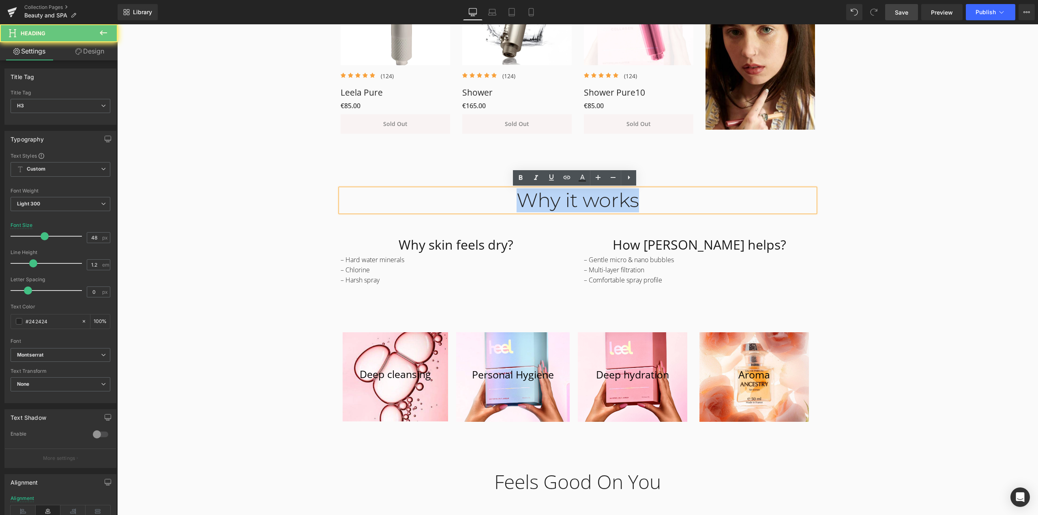
drag, startPoint x: 662, startPoint y: 199, endPoint x: 300, endPoint y: 200, distance: 361.8
click at [300, 200] on div "Why it works Heading Row Why skin feels dry? Heading – Hard water minerals  – …" at bounding box center [577, 303] width 921 height 252
copy div "Why it works"
